Goal: Information Seeking & Learning: Learn about a topic

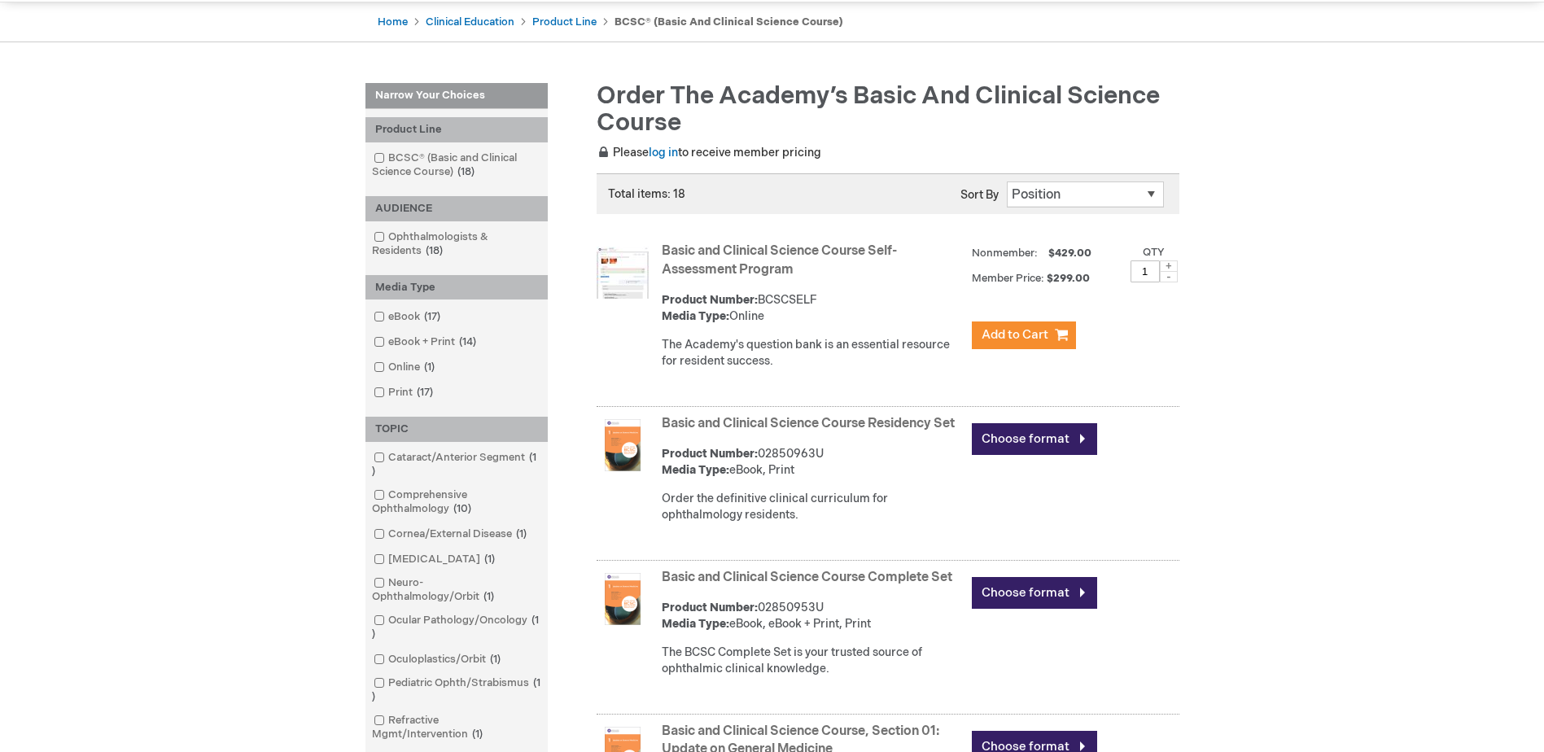
scroll to position [163, 0]
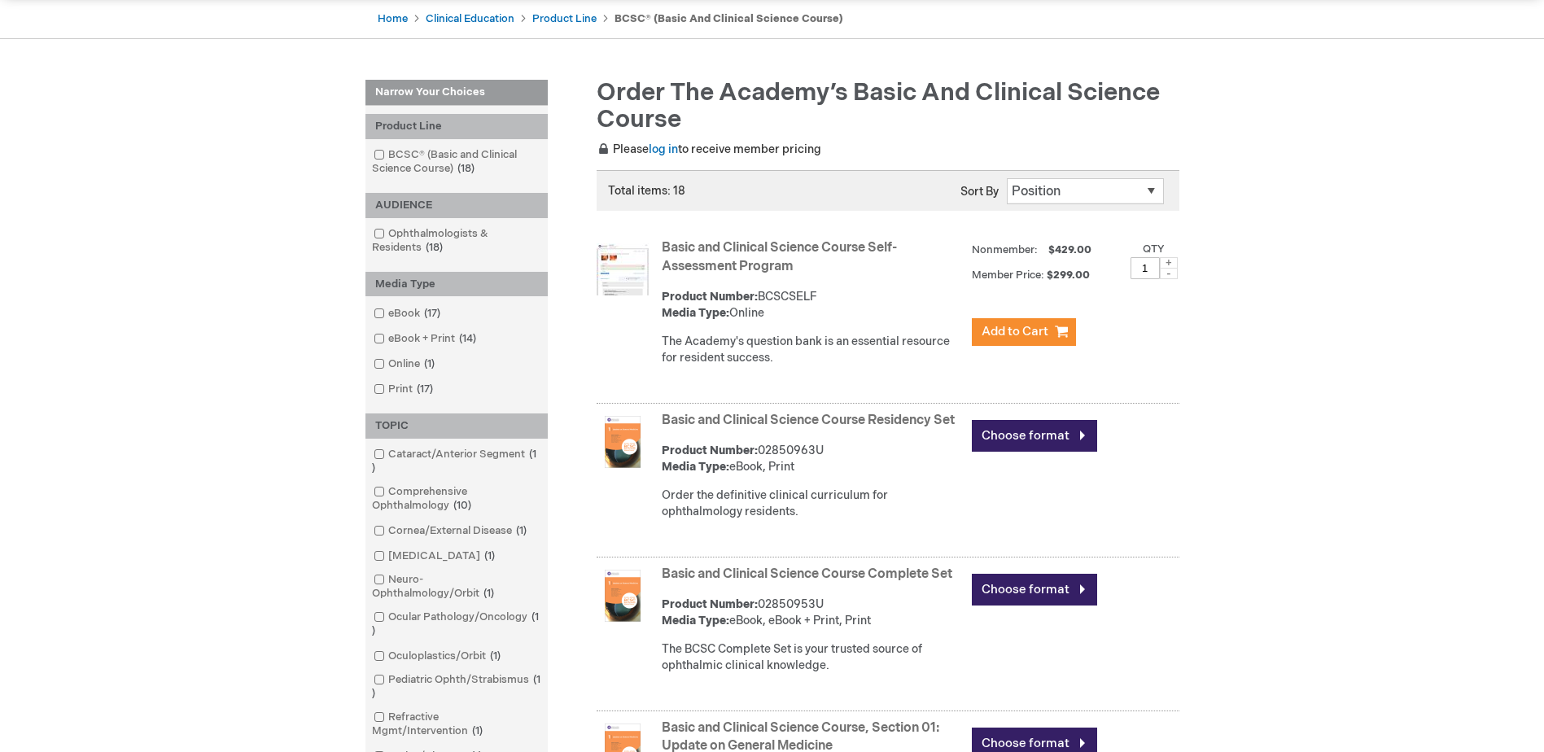
click at [889, 582] on link "Basic and Clinical Science Course Complete Set" at bounding box center [807, 573] width 291 height 15
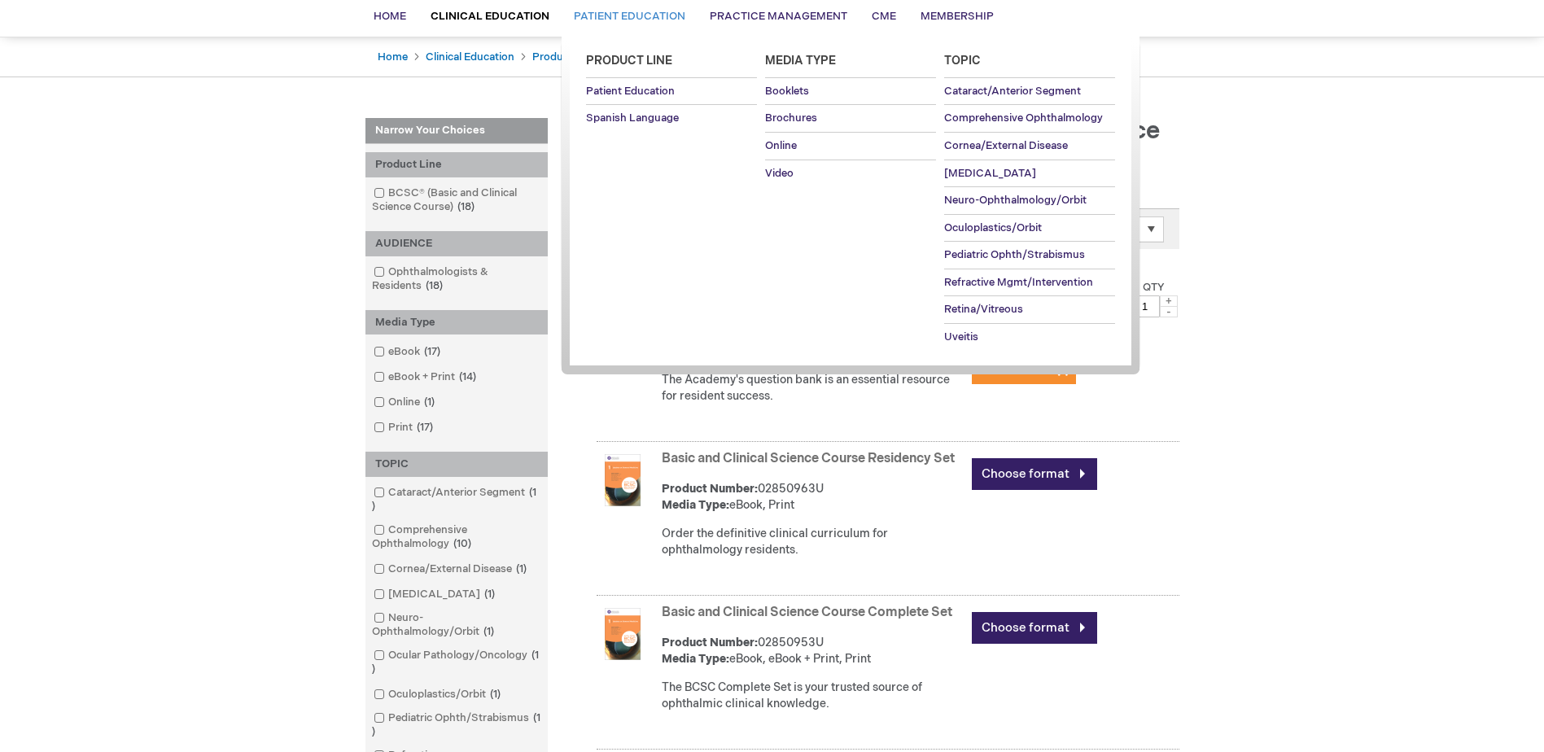
scroll to position [0, 0]
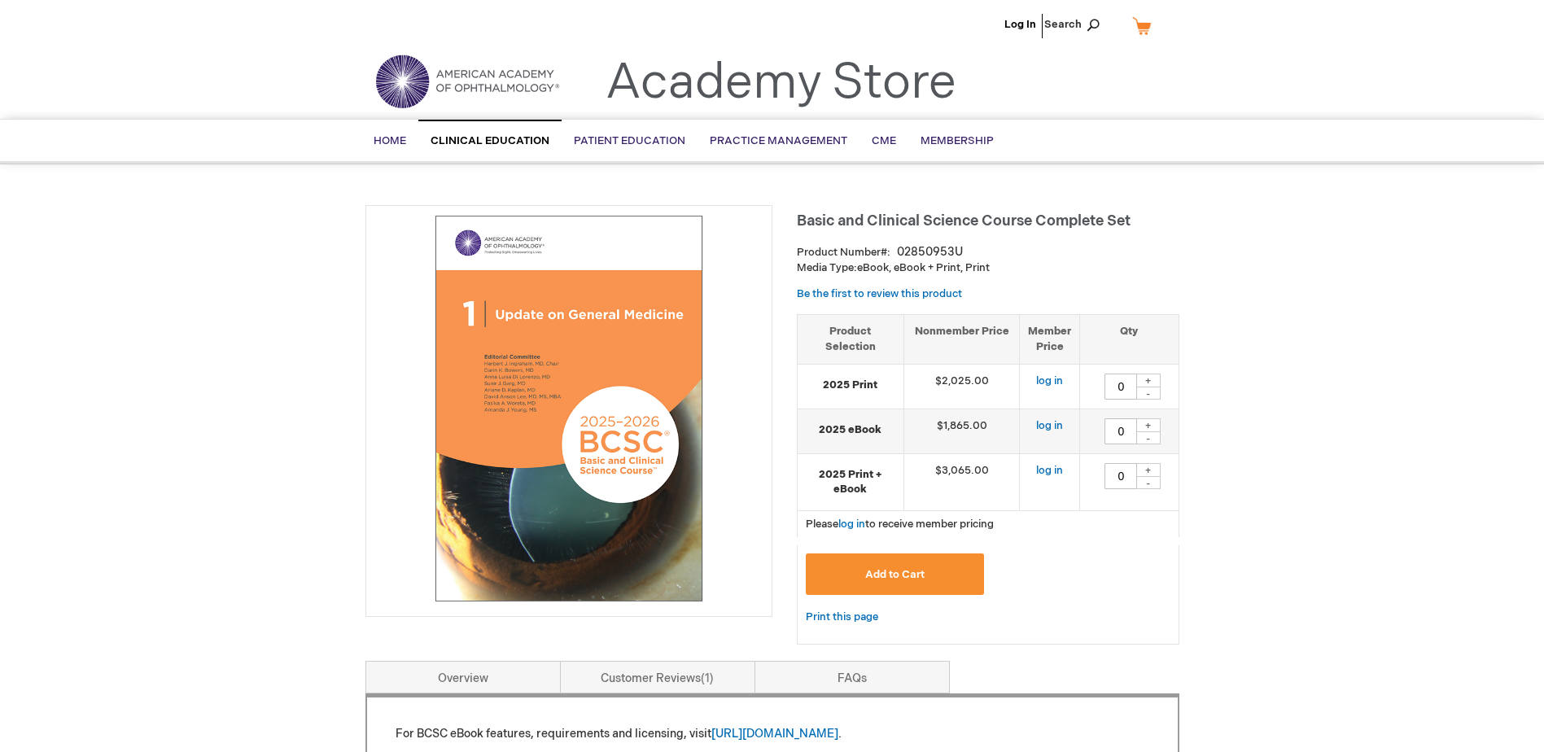
type input "0"
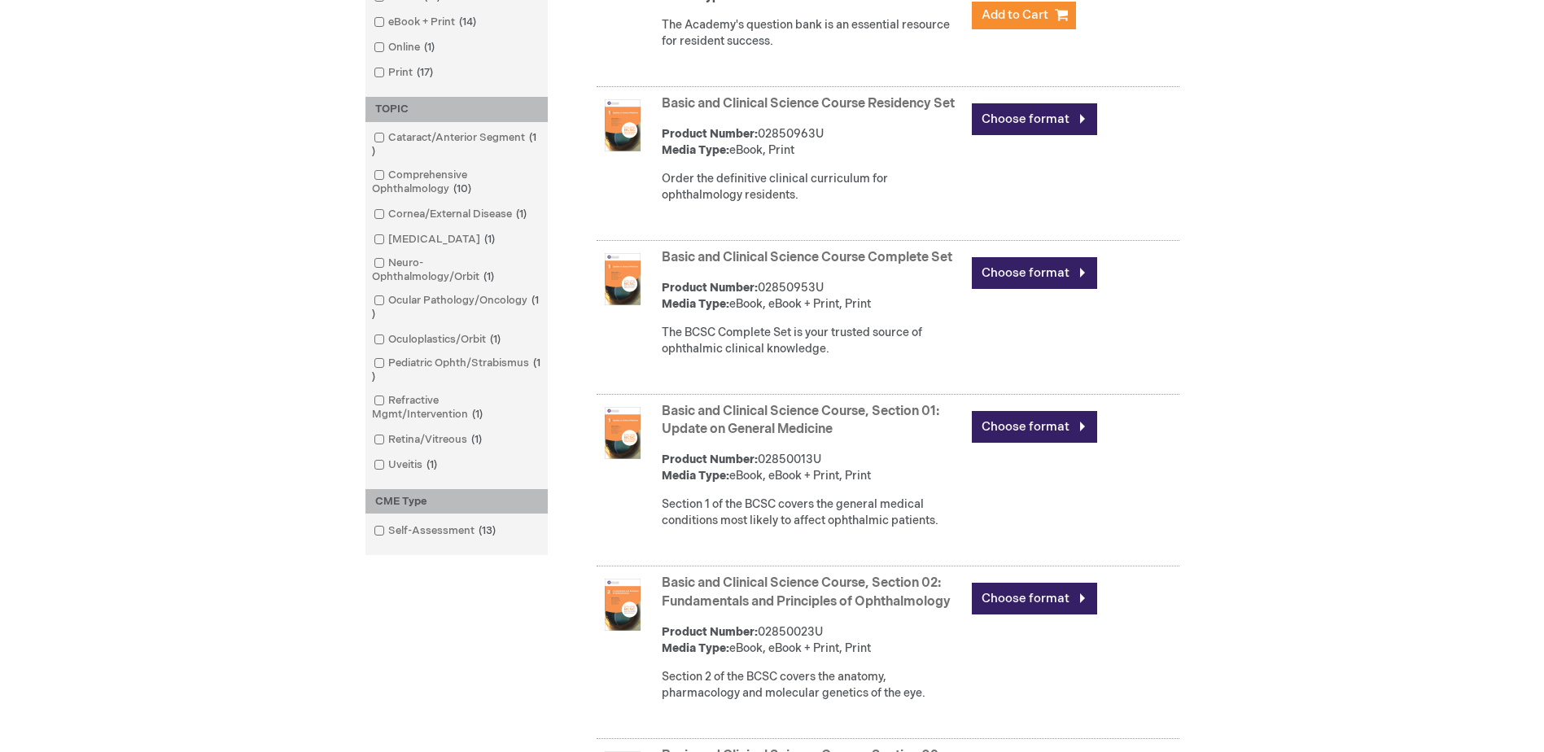
scroll to position [570, 0]
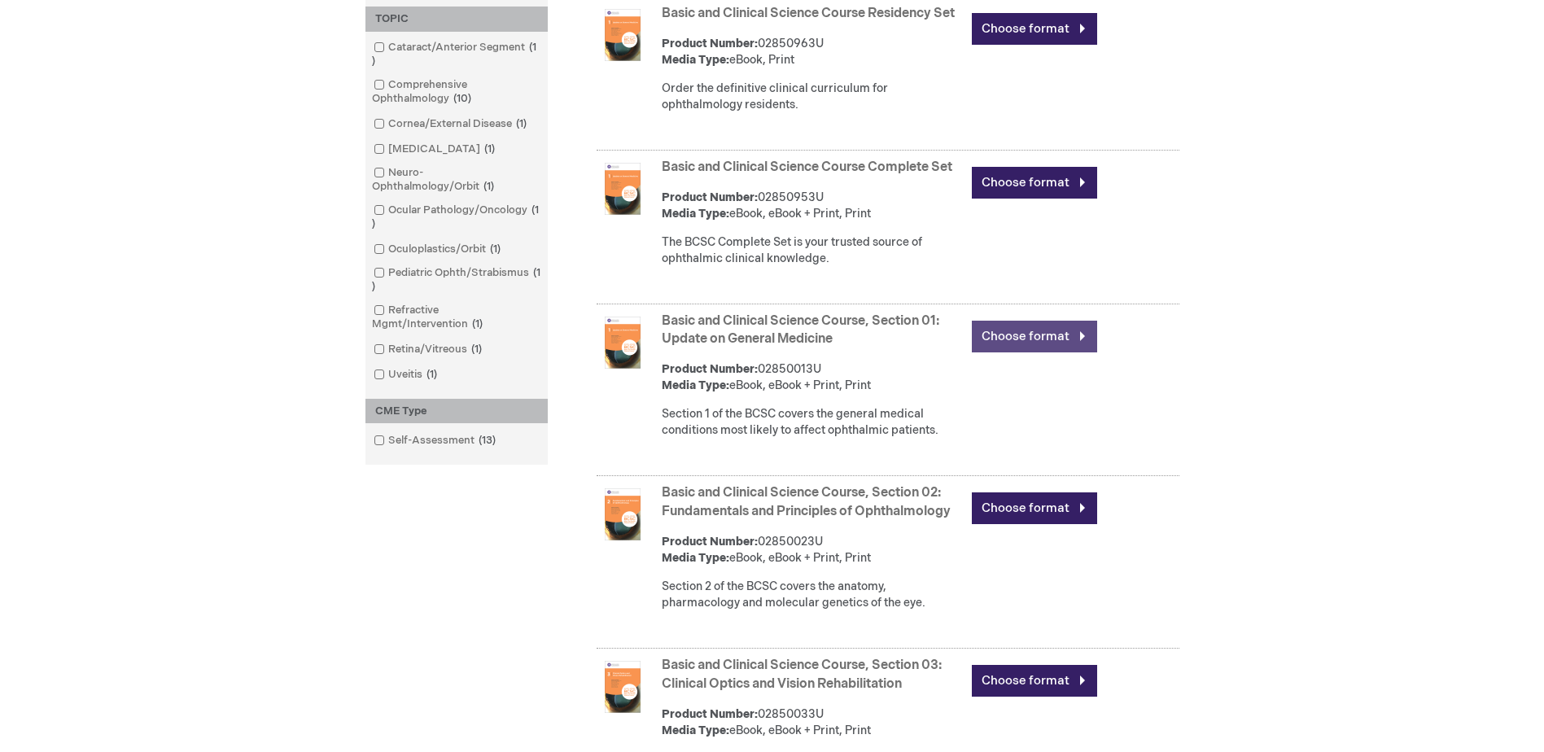
click at [1037, 352] on link "Choose format" at bounding box center [1034, 337] width 125 height 32
click at [1003, 524] on link "Choose format" at bounding box center [1034, 508] width 125 height 32
click at [1005, 524] on link "Choose format" at bounding box center [1034, 508] width 125 height 32
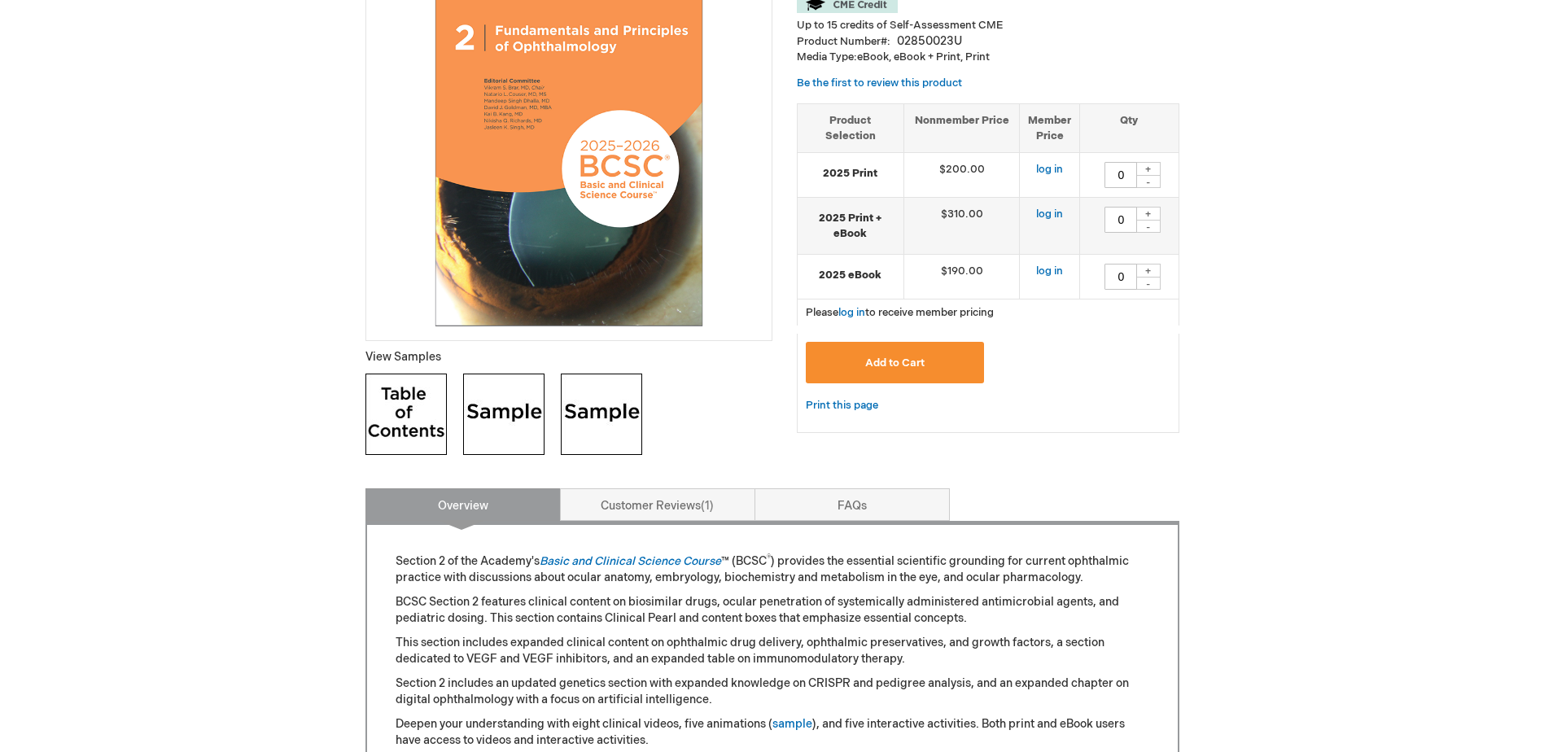
scroll to position [488, 0]
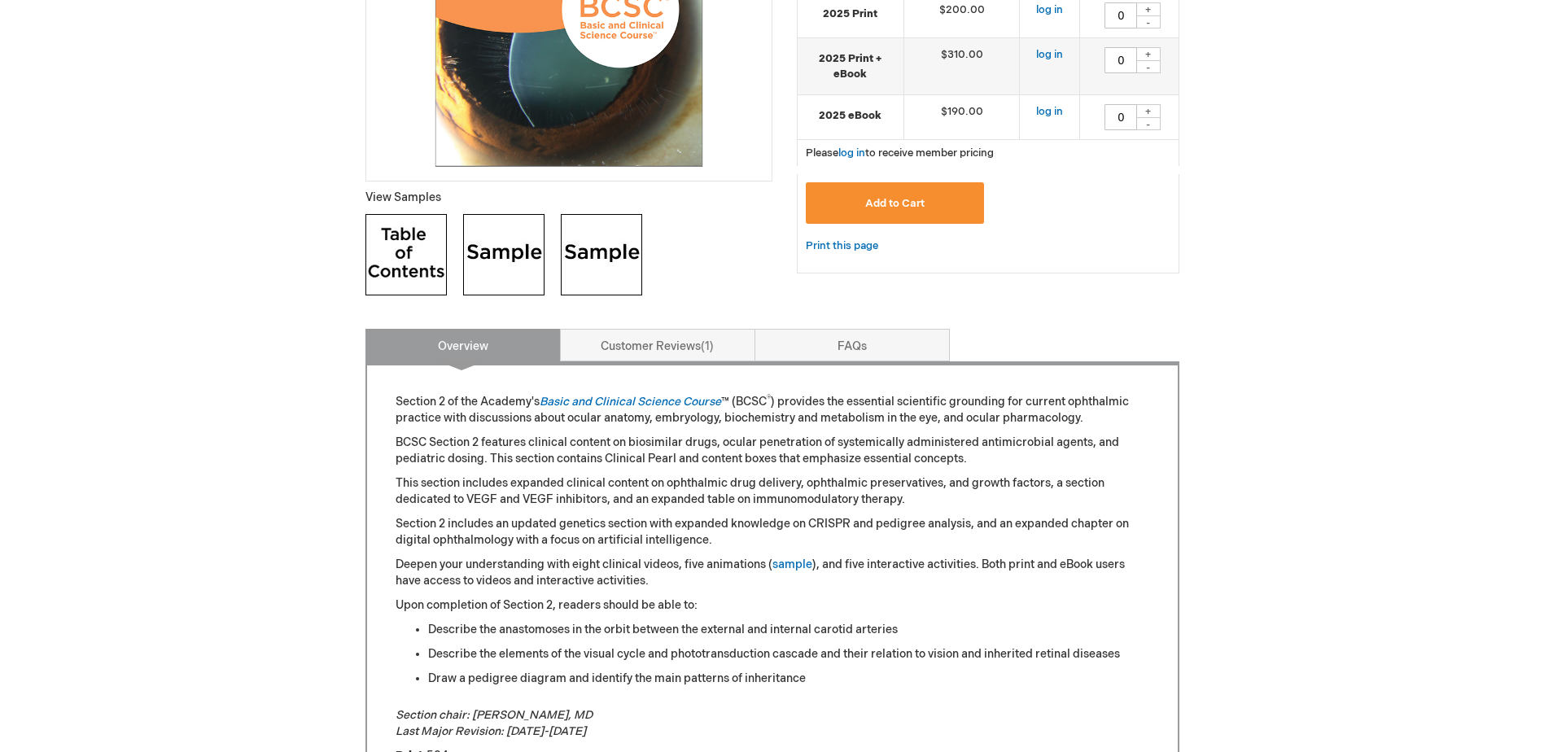
click at [405, 254] on img at bounding box center [405, 254] width 81 height 81
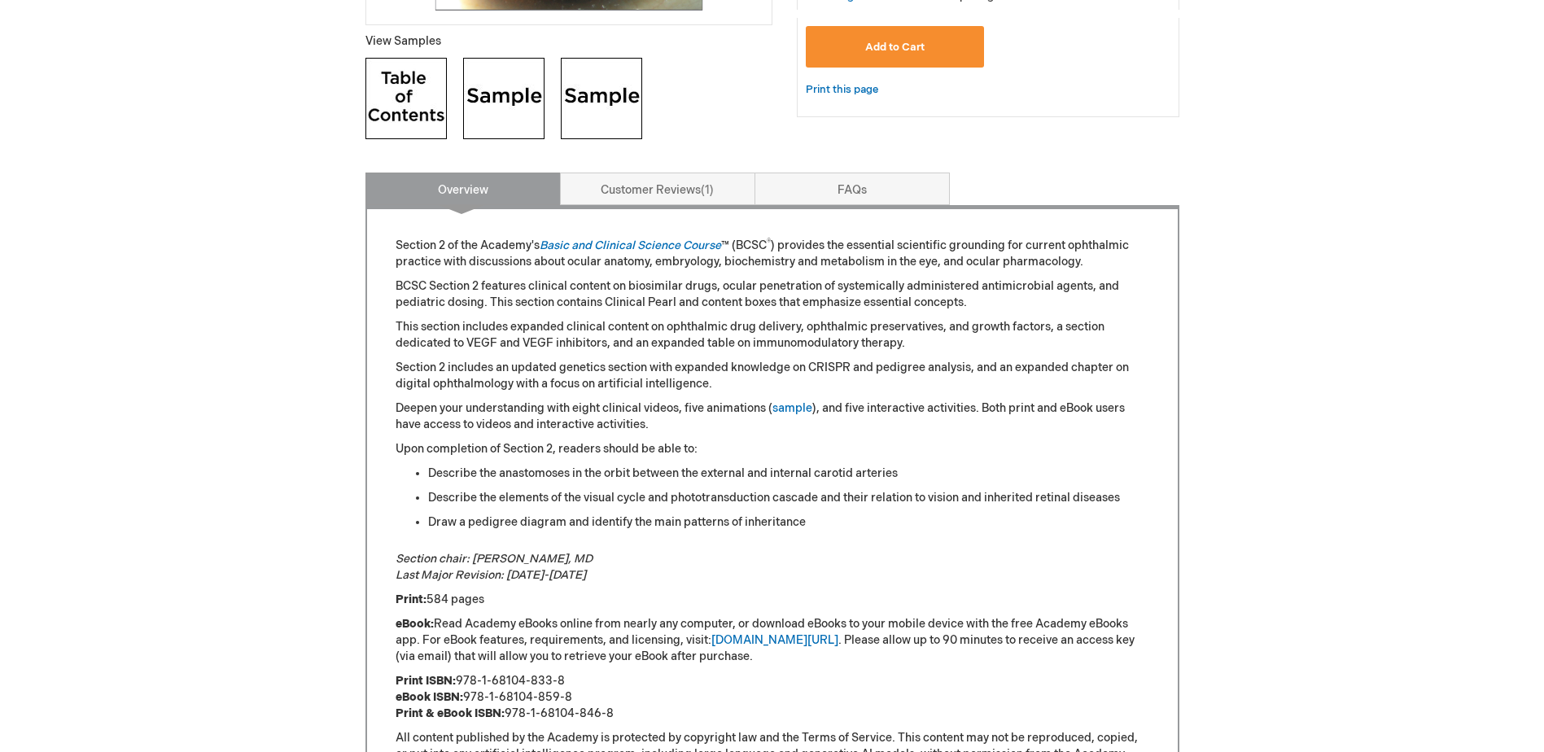
scroll to position [651, 0]
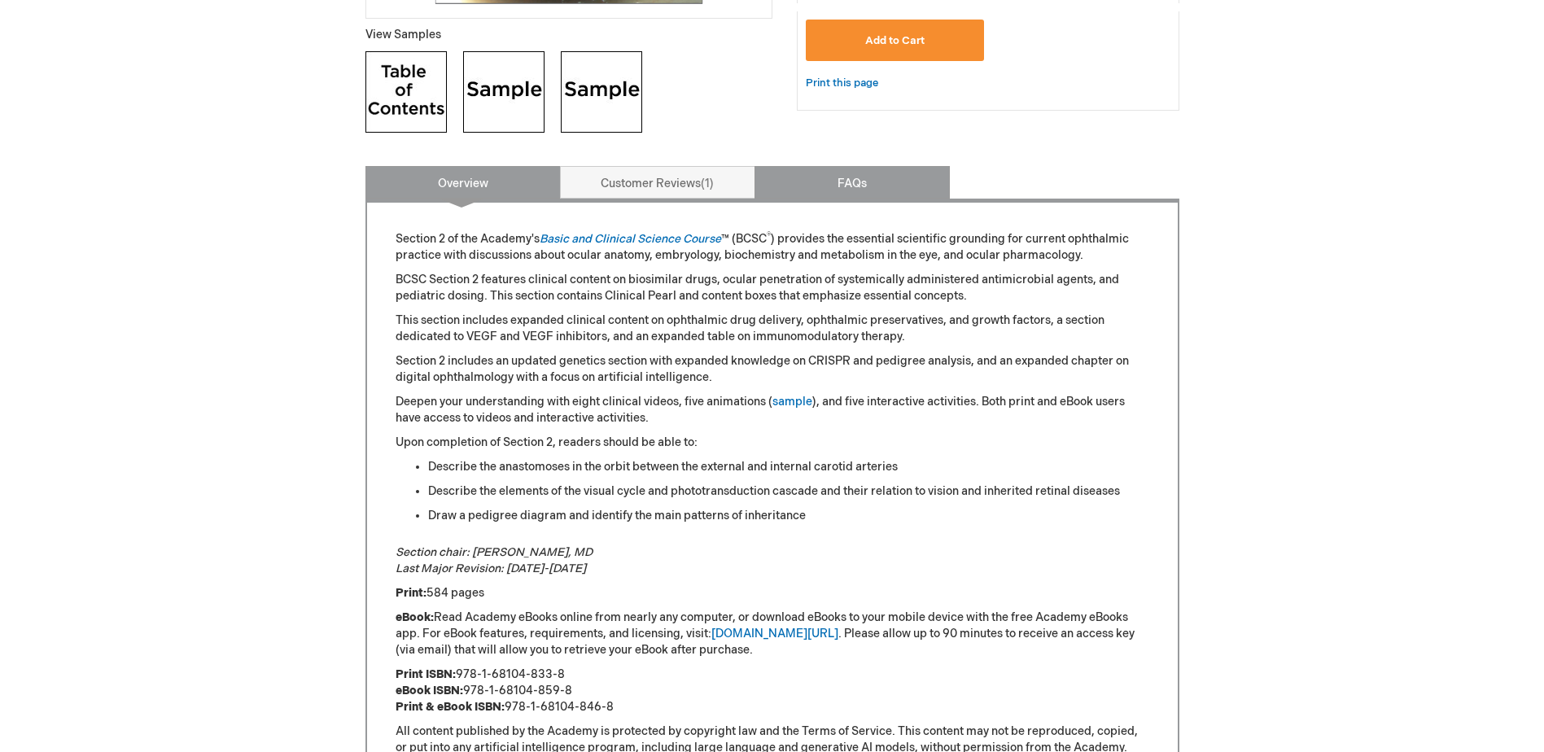
click at [849, 174] on link "FAQs" at bounding box center [851, 182] width 195 height 33
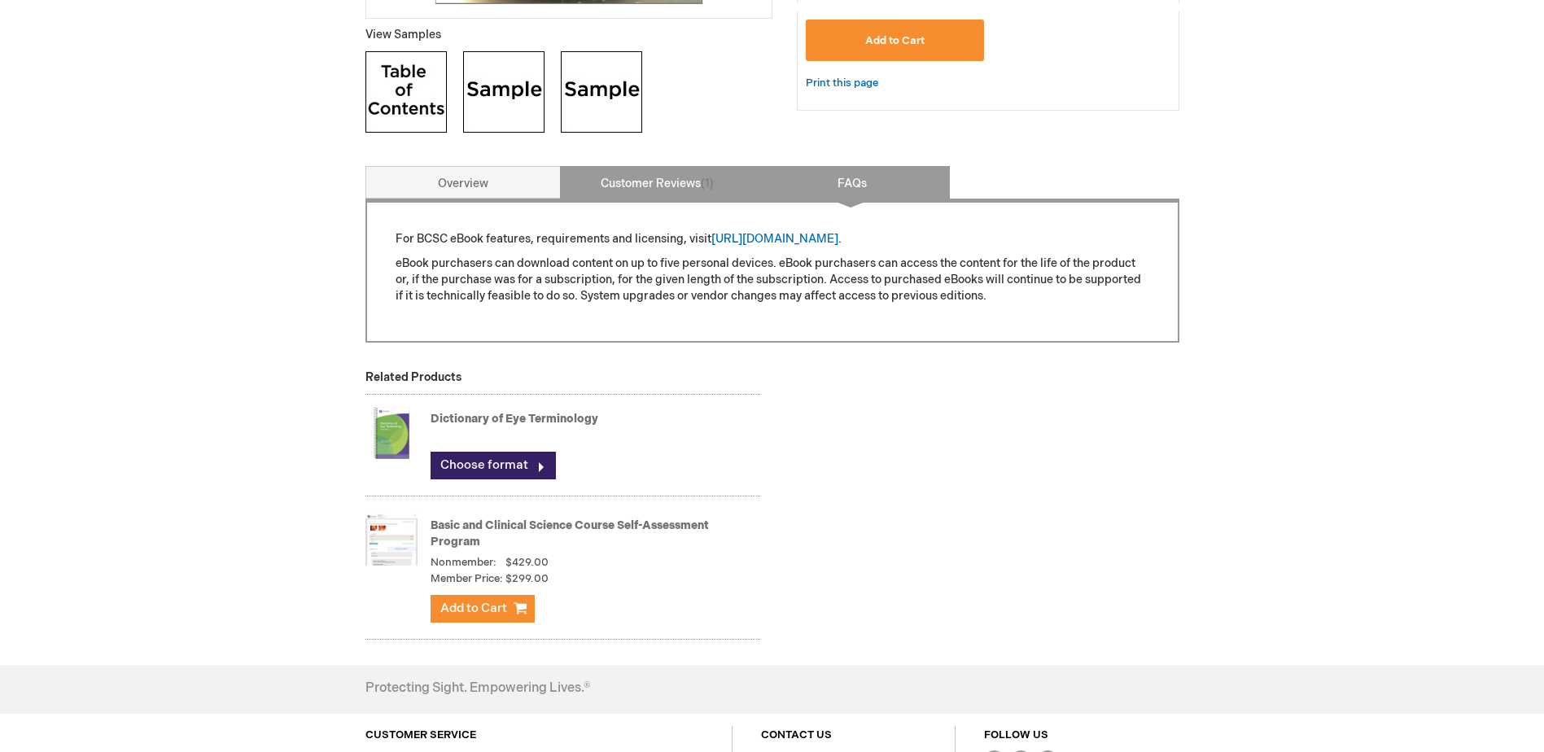
click at [648, 181] on link "Customer Reviews 1" at bounding box center [657, 182] width 195 height 33
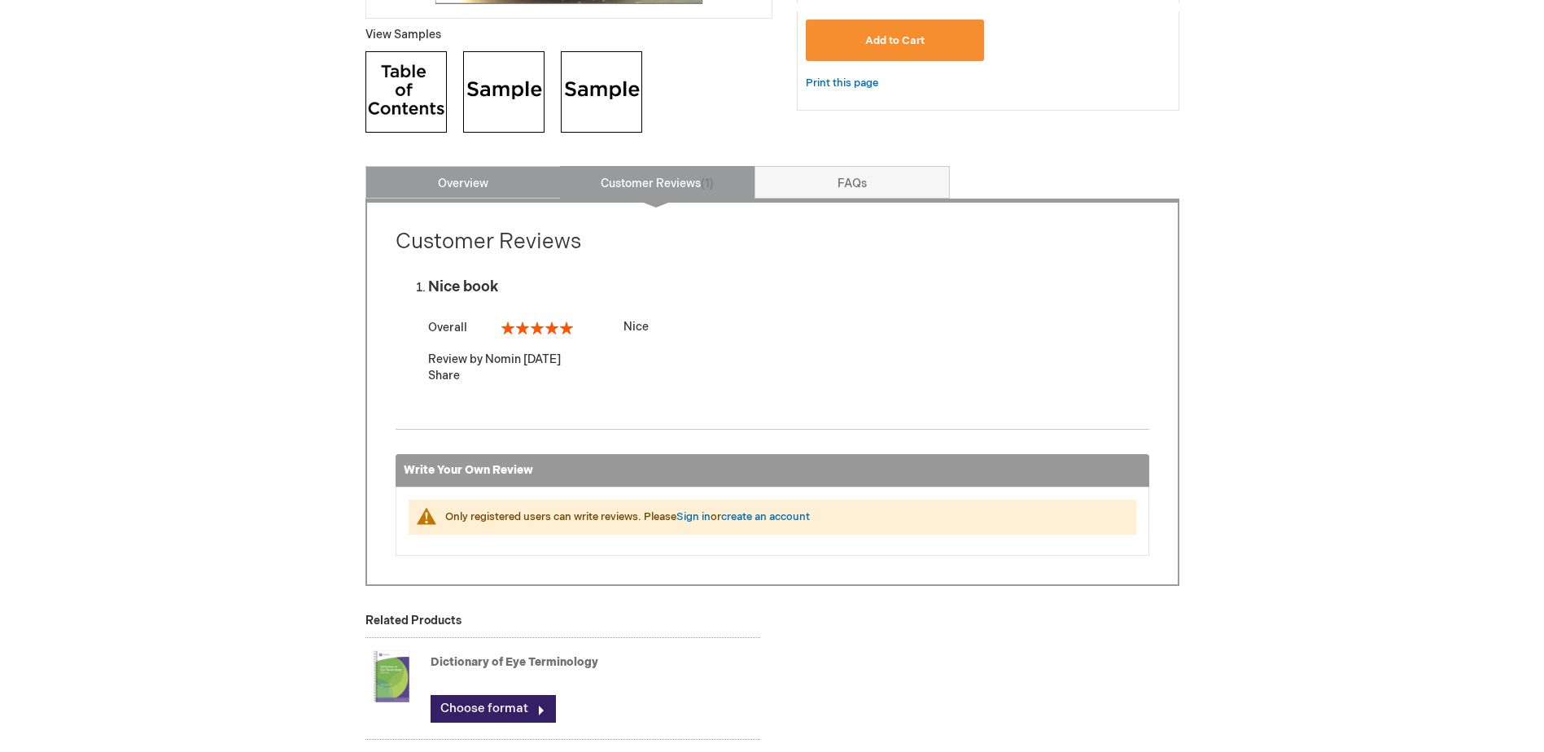
drag, startPoint x: 490, startPoint y: 171, endPoint x: 372, endPoint y: 206, distance: 123.1
click at [490, 172] on link "Overview" at bounding box center [462, 182] width 195 height 33
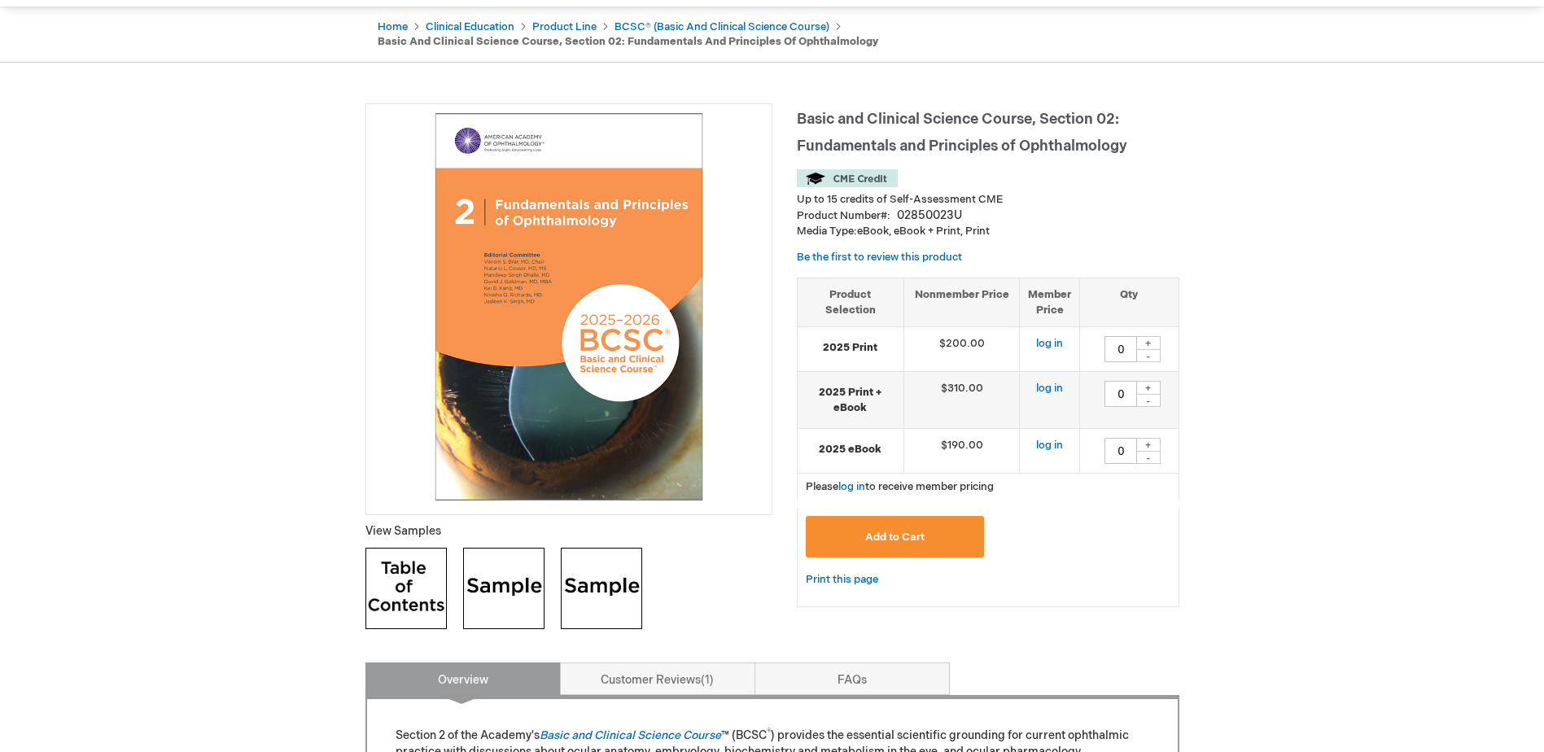
scroll to position [3, 0]
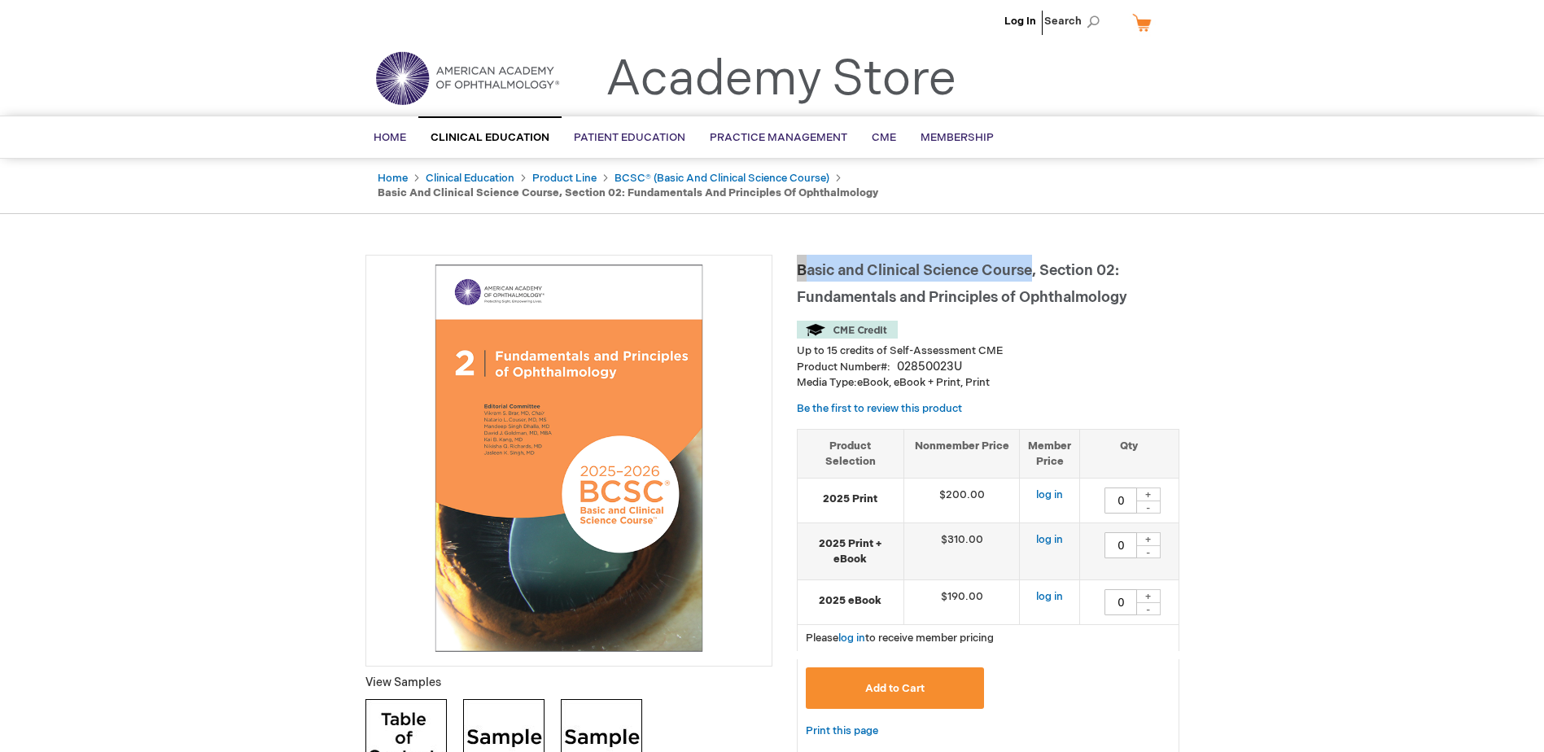
drag, startPoint x: 799, startPoint y: 265, endPoint x: 1033, endPoint y: 265, distance: 233.5
click at [1033, 265] on span "Basic and Clinical Science Course, Section 02: Fundamentals and Principles of O…" at bounding box center [962, 284] width 330 height 44
copy span "Basic and Clinical Science Course"
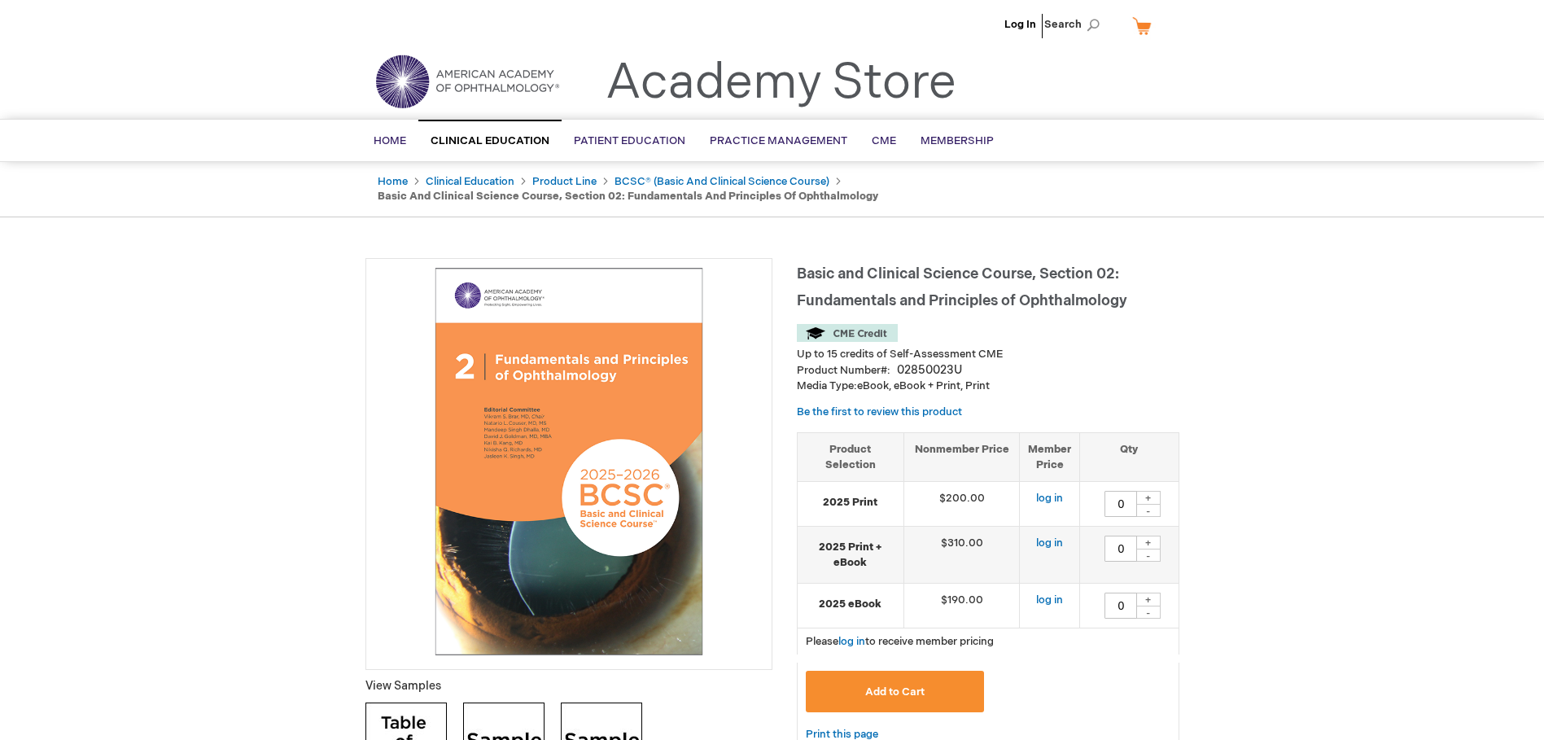
type input "0"
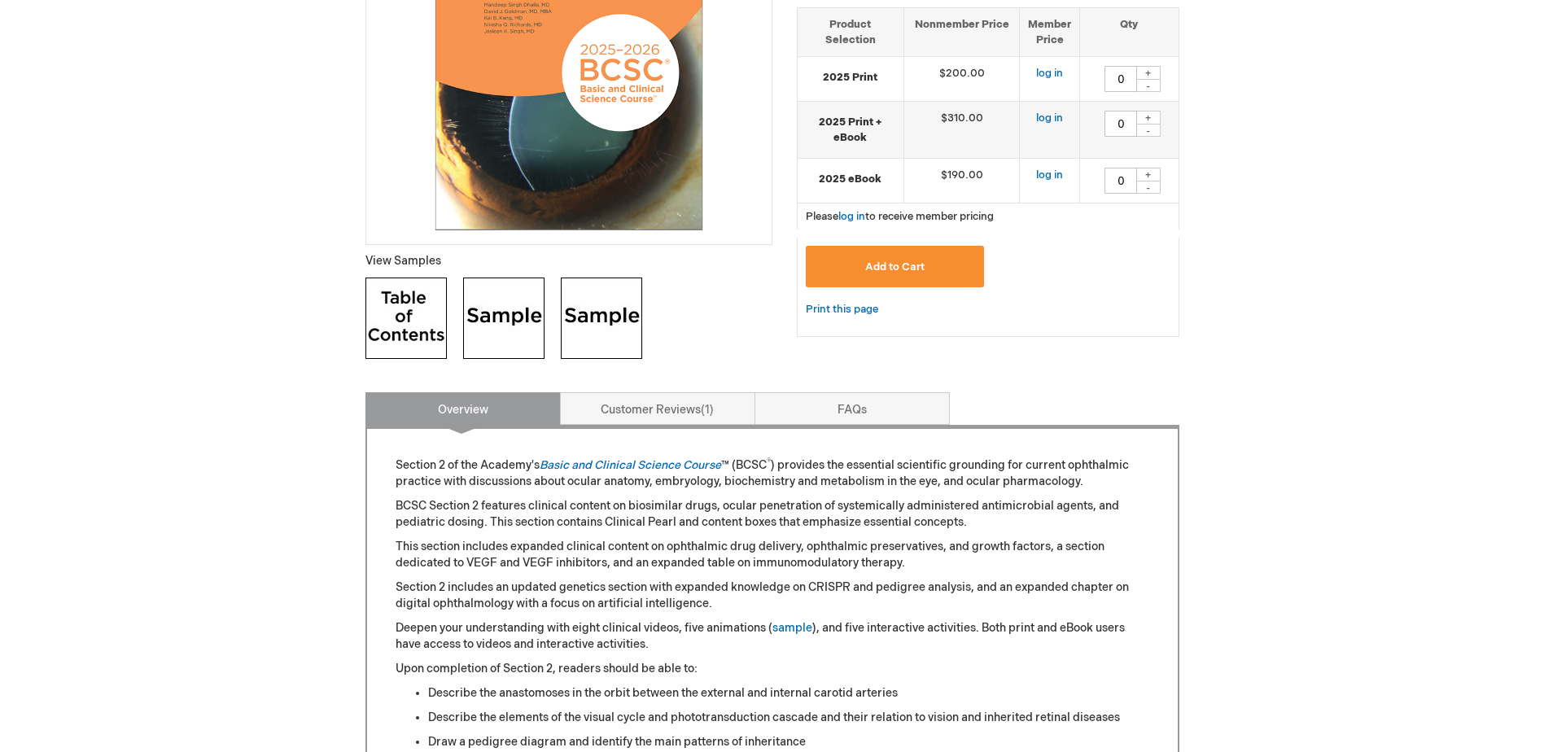
scroll to position [570, 0]
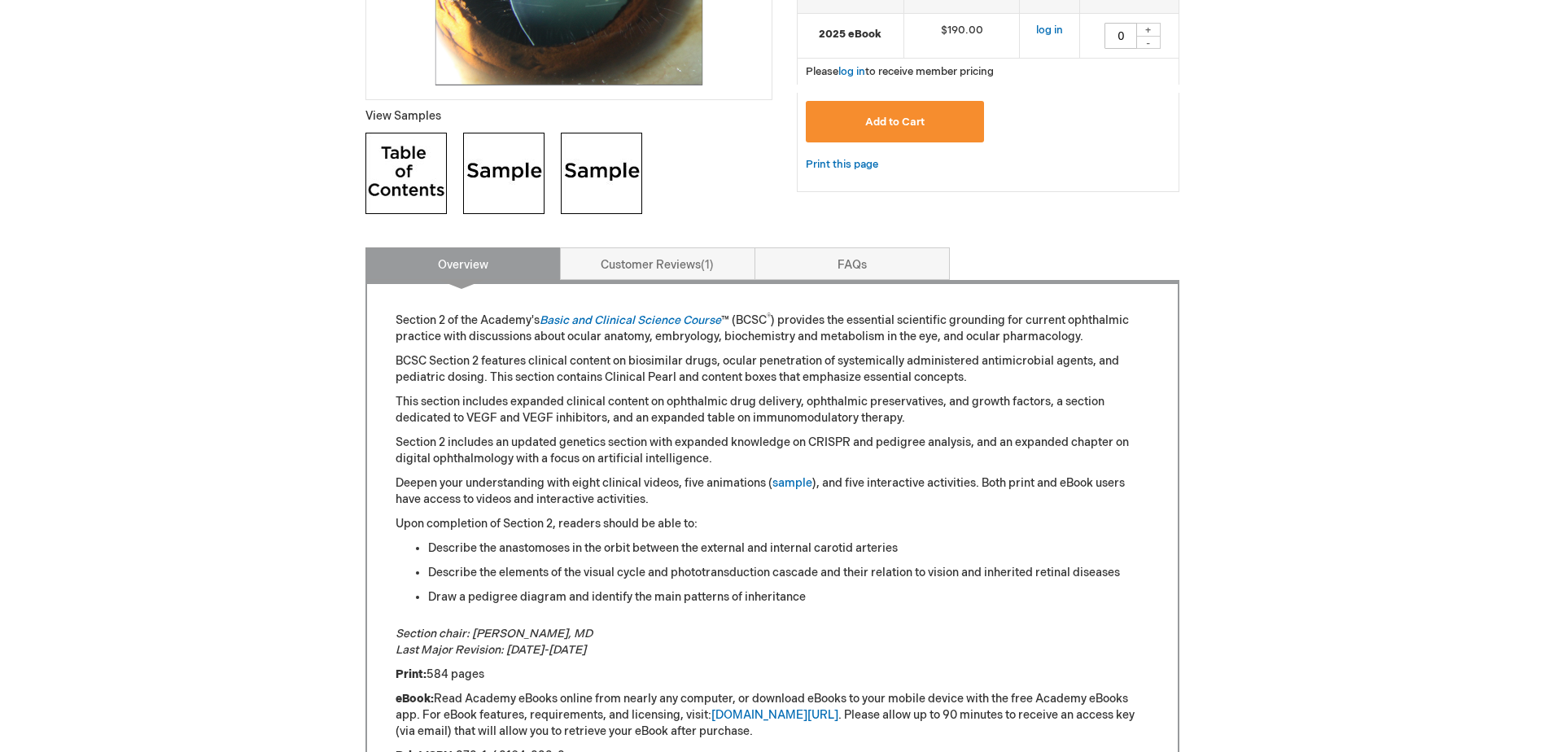
drag, startPoint x: 529, startPoint y: 173, endPoint x: 522, endPoint y: 177, distance: 8.4
click at [528, 173] on img at bounding box center [503, 173] width 81 height 81
click at [616, 174] on img at bounding box center [601, 173] width 81 height 81
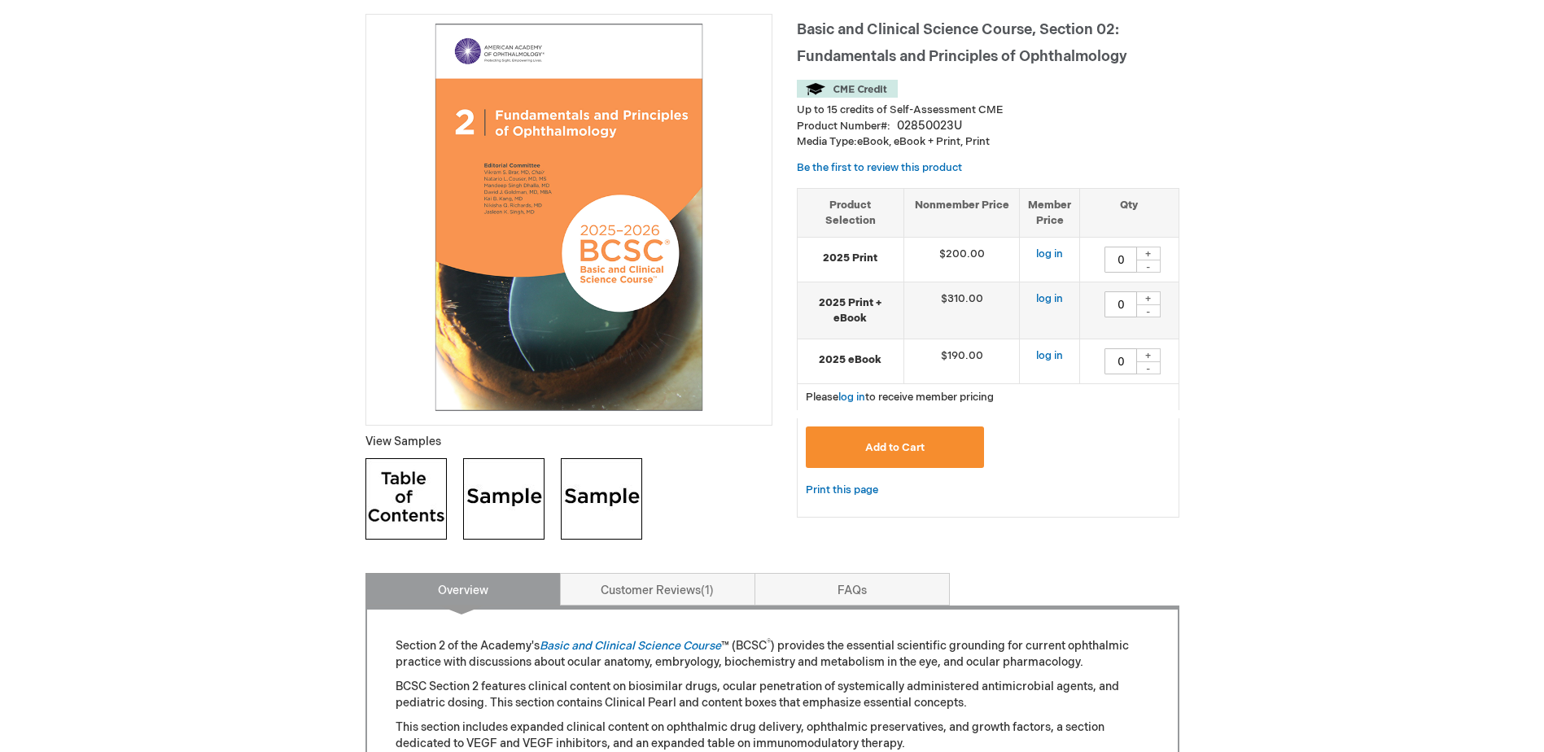
scroll to position [488, 0]
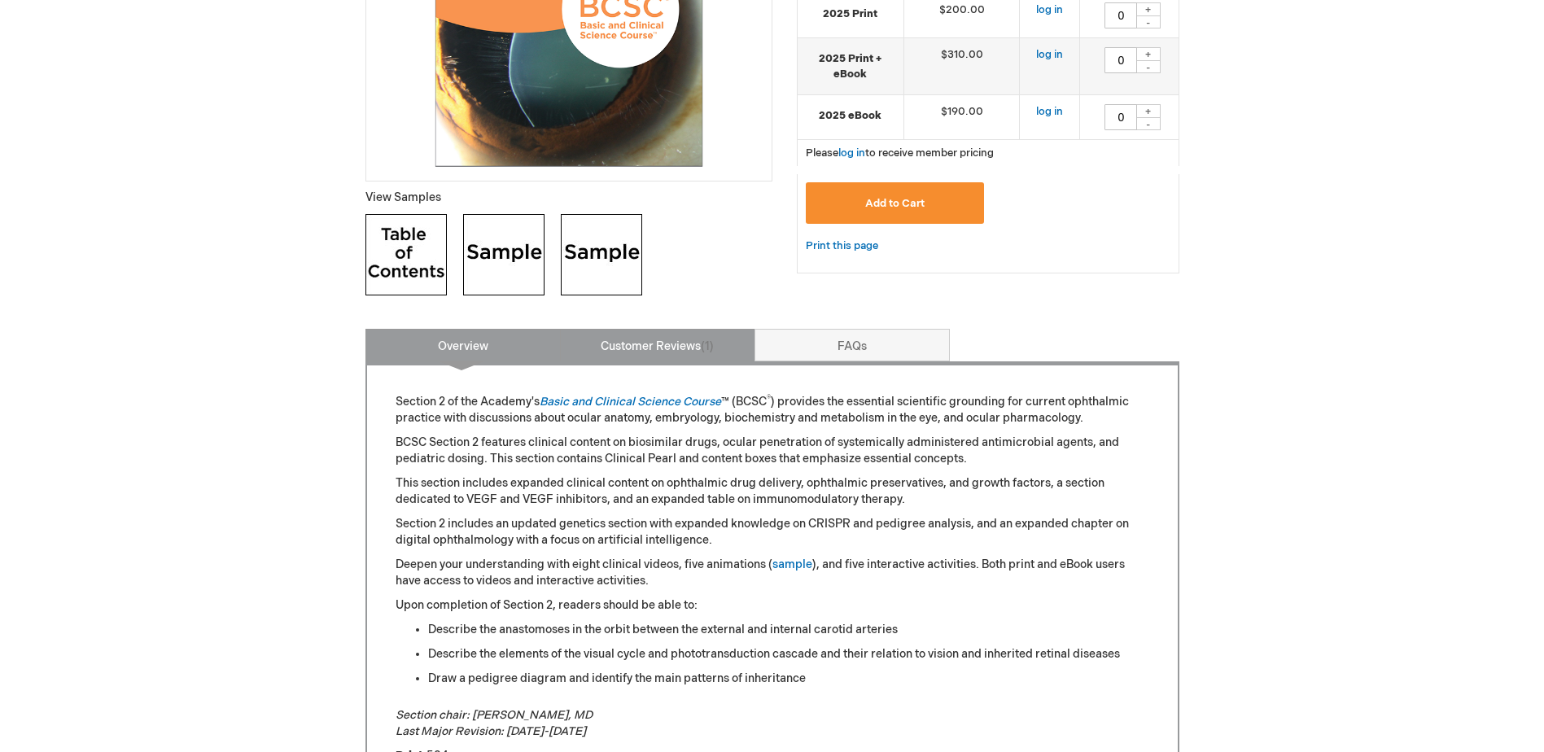
drag, startPoint x: 656, startPoint y: 342, endPoint x: 693, endPoint y: 346, distance: 36.8
click at [656, 342] on link "Customer Reviews 1" at bounding box center [657, 345] width 195 height 33
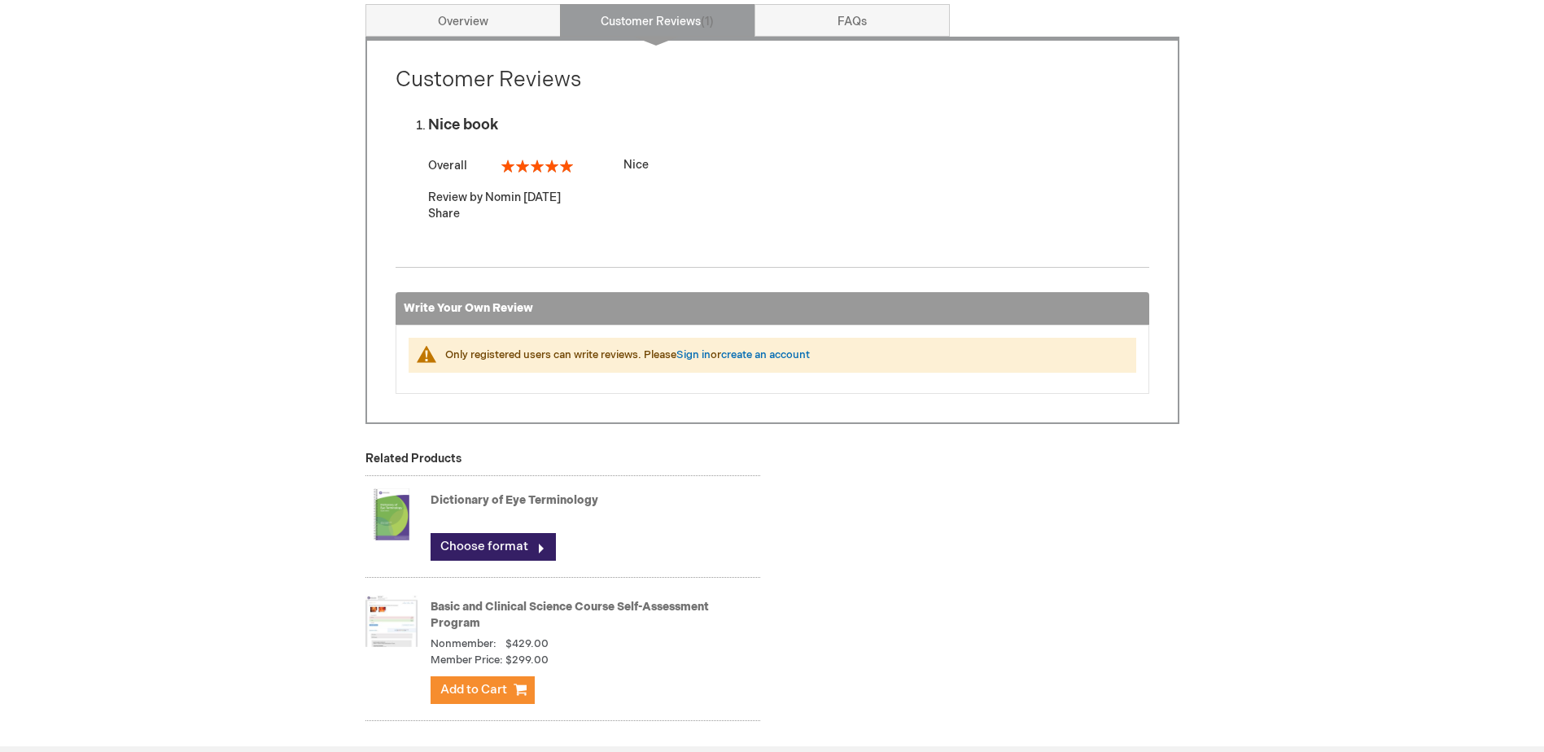
scroll to position [814, 0]
drag, startPoint x: 848, startPoint y: 31, endPoint x: 849, endPoint y: 40, distance: 9.0
click at [850, 30] on link "FAQs" at bounding box center [851, 19] width 195 height 33
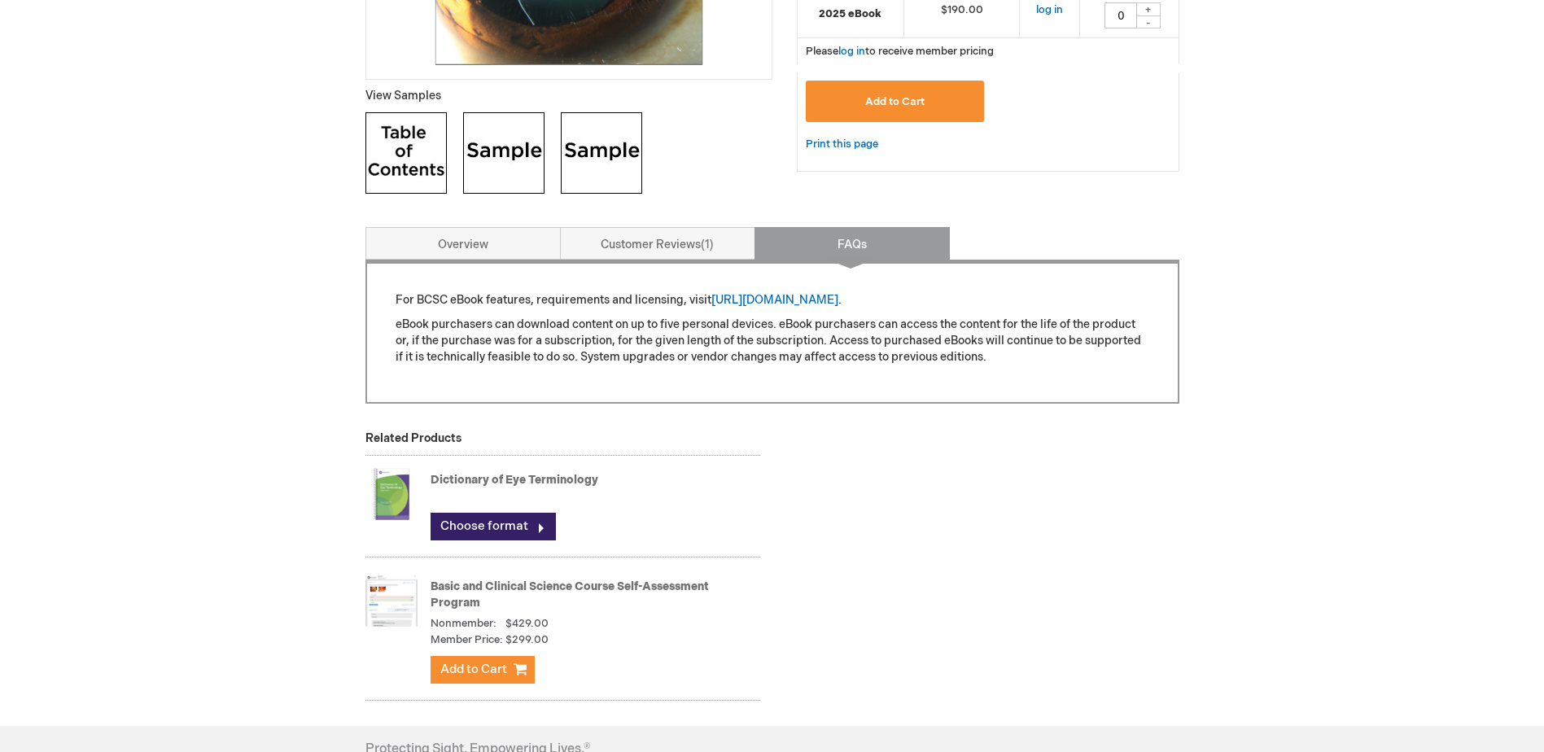
scroll to position [659, 0]
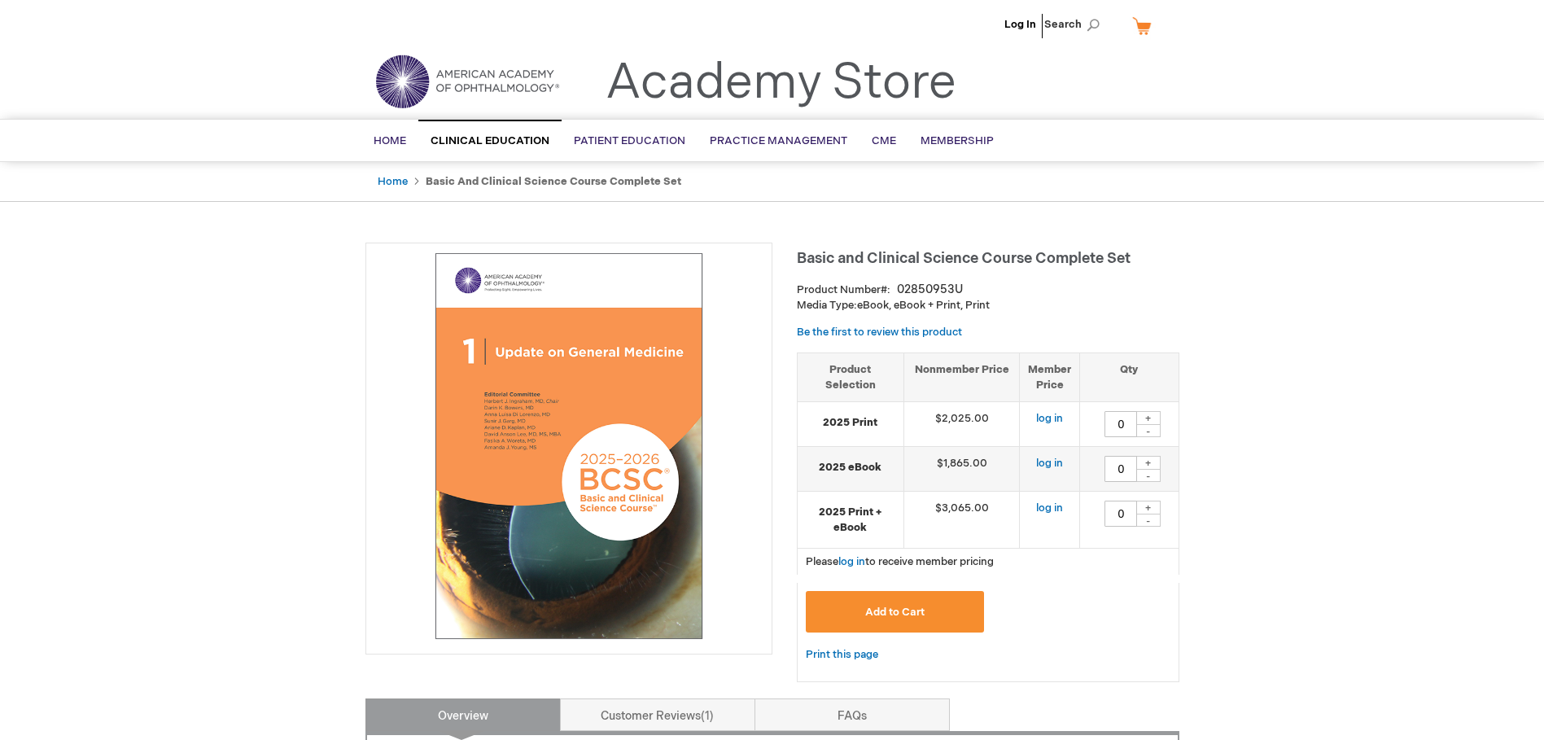
type input "0"
